Goal: Task Accomplishment & Management: Manage account settings

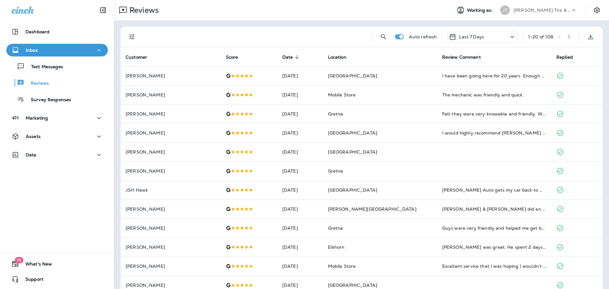
click at [60, 69] on p "Text Messages" at bounding box center [44, 67] width 38 height 6
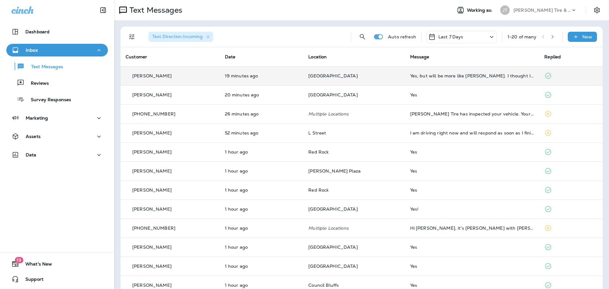
click at [500, 79] on td "Yes, but will be more like [PERSON_NAME]. I thought I said 12:30, so sorry if c…" at bounding box center [472, 75] width 134 height 19
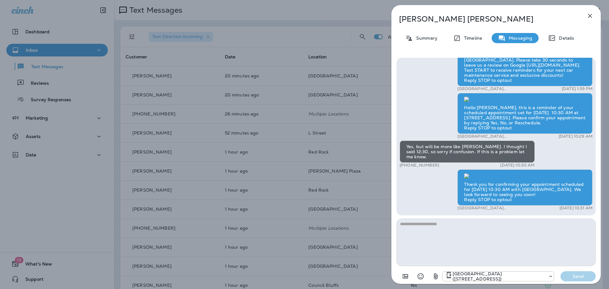
click at [590, 15] on icon "button" at bounding box center [590, 16] width 8 height 8
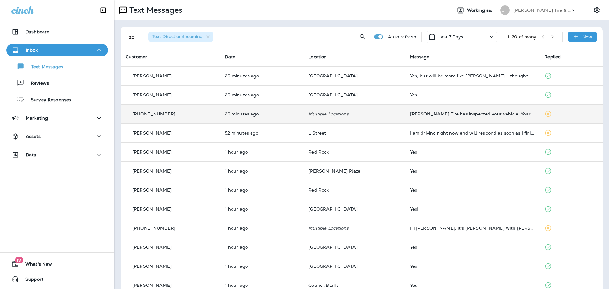
click at [409, 118] on td "[PERSON_NAME] Tire has inspected your vehicle. Your quote is ready for review, …" at bounding box center [472, 113] width 134 height 19
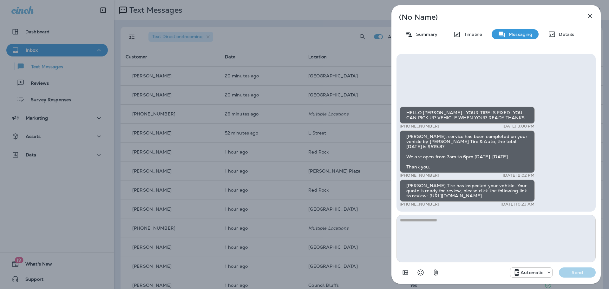
click at [587, 15] on icon "button" at bounding box center [590, 16] width 8 height 8
